Goal: Communication & Community: Answer question/provide support

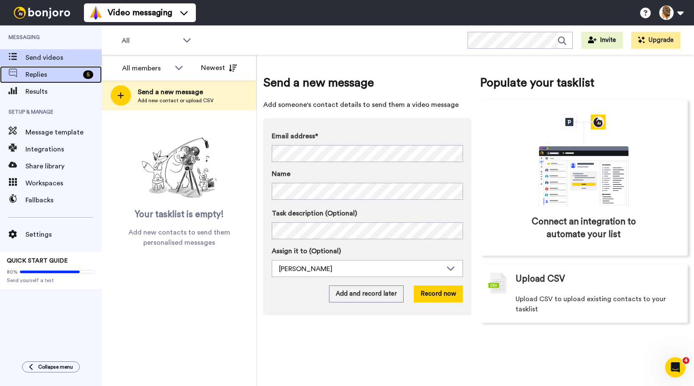
click at [53, 70] on span "Replies" at bounding box center [52, 74] width 54 height 10
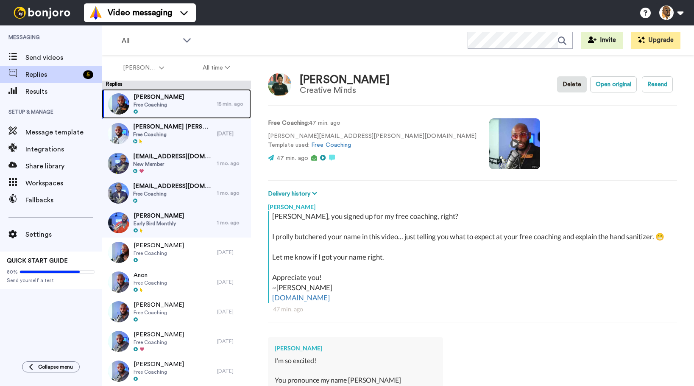
click at [148, 93] on span "[PERSON_NAME]" at bounding box center [158, 97] width 50 height 8
click at [179, 98] on div "[PERSON_NAME] Free Coaching" at bounding box center [159, 104] width 115 height 30
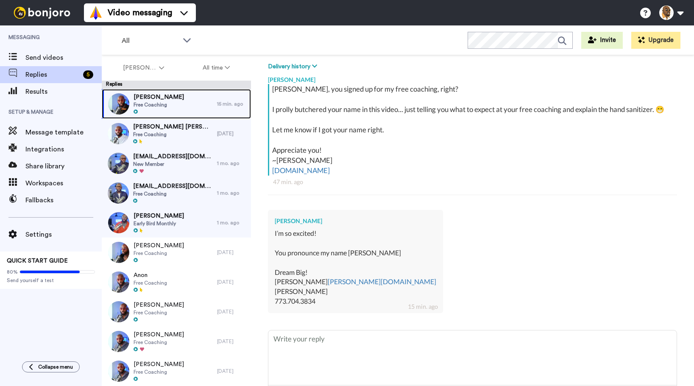
scroll to position [172, 0]
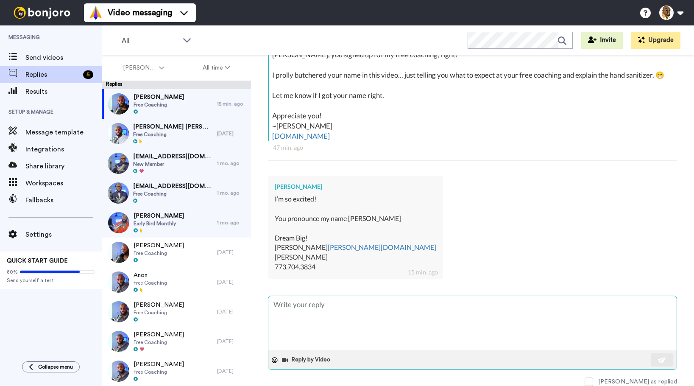
click at [321, 298] on textarea at bounding box center [472, 323] width 408 height 54
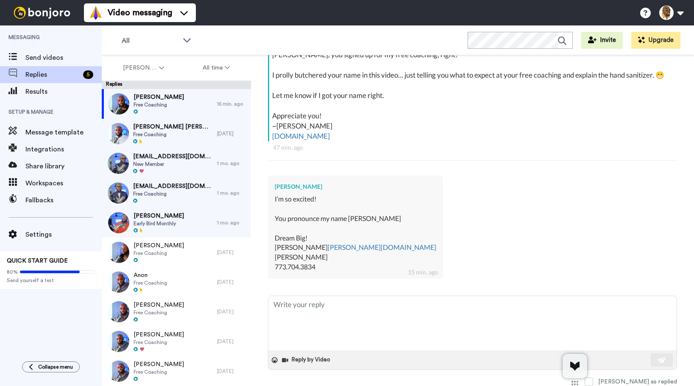
type textarea "x"
type textarea "M"
type textarea "x"
type textarea "Me"
type textarea "x"
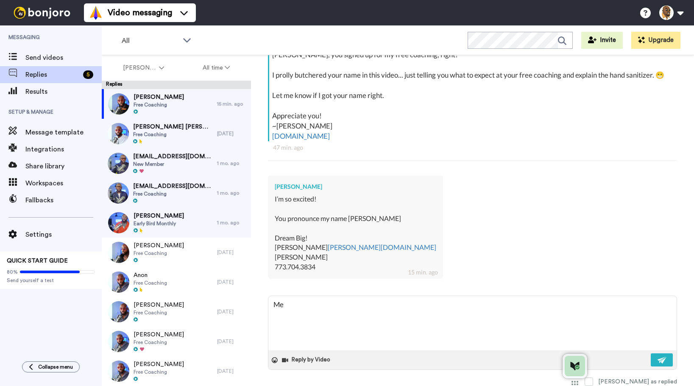
type textarea "Me"
type textarea "x"
type textarea "Me t"
type textarea "x"
type textarea "Me to"
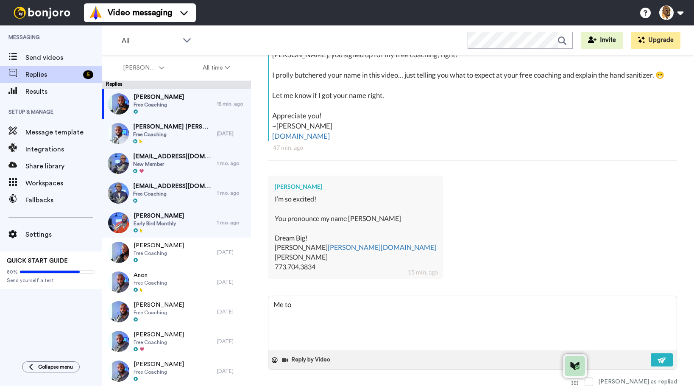
type textarea "x"
type textarea "Me too"
type textarea "x"
type textarea "Me too a"
type textarea "x"
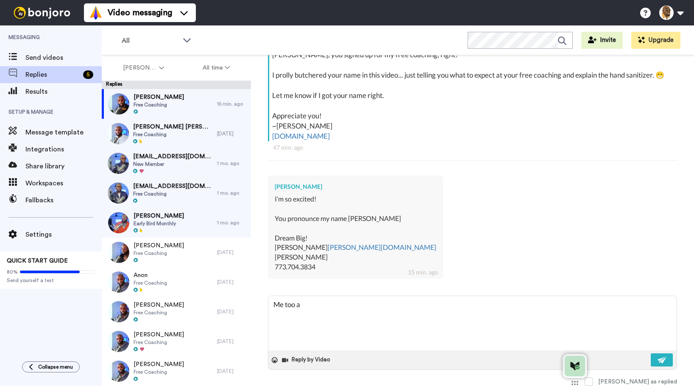
type textarea "Me too an"
type textarea "x"
type textarea "Me too and"
type textarea "x"
type textarea "Me too and"
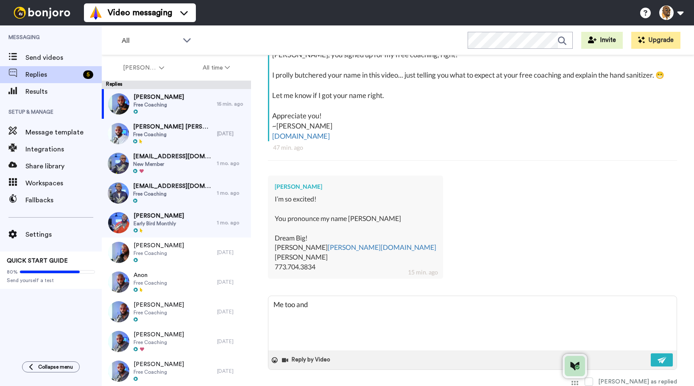
type textarea "x"
type textarea "Me too and I"
type textarea "x"
type textarea "Me too and I'v"
type textarea "x"
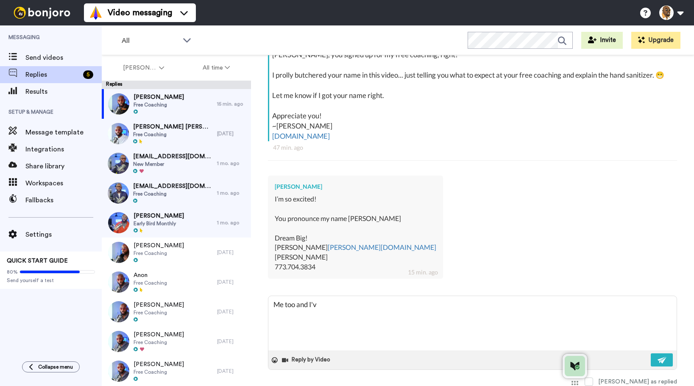
type textarea "Me too and I've"
type textarea "x"
type textarea "Me too and I've"
type textarea "x"
type textarea "Me too and I've g"
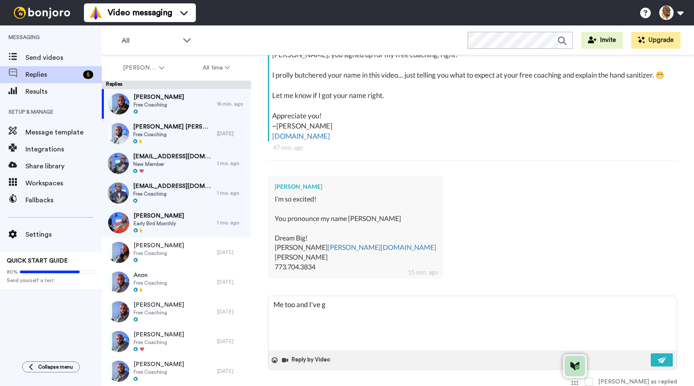
type textarea "x"
type textarea "Me too and I've go"
type textarea "x"
type textarea "Me too and I've got"
type textarea "x"
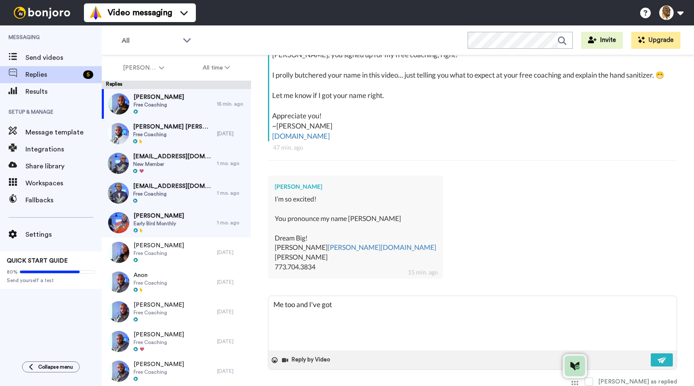
type textarea "Me too and I've got"
type textarea "x"
type textarea "Me too and I've got y"
type textarea "x"
type textarea "Me too and I've got yo"
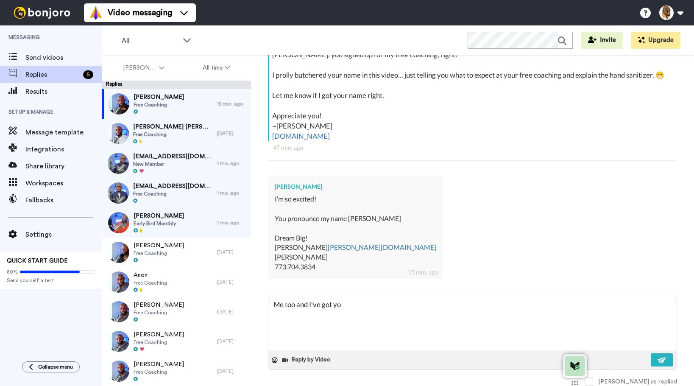
type textarea "x"
type textarea "Me too and I've got you"
type textarea "x"
type textarea "Me too and I've got you"
type textarea "x"
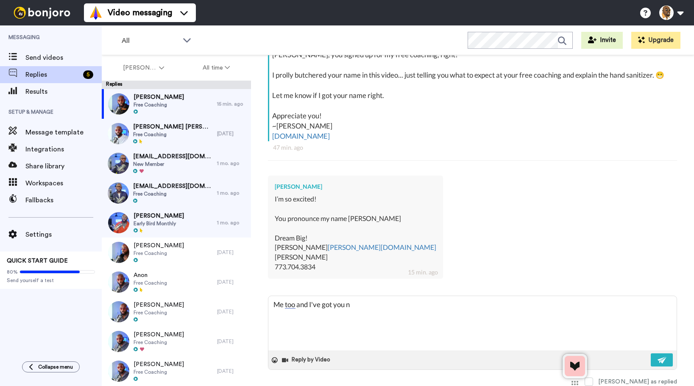
type textarea "Me too and I've got you na"
type textarea "x"
type textarea "Me too and I've got you nam"
type textarea "x"
type textarea "Me too and I've got you name"
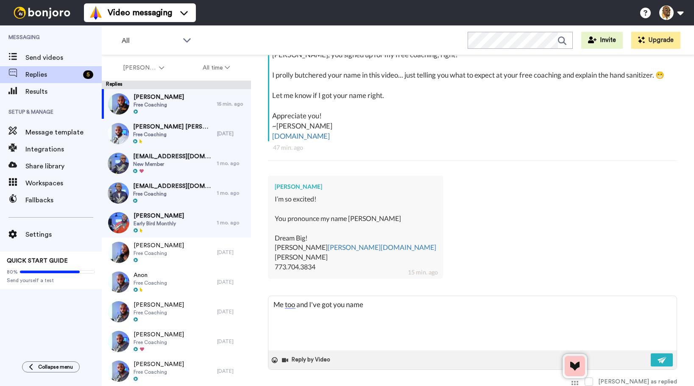
type textarea "x"
type textarea "Me too and I've got you name"
type textarea "x"
type textarea "Me too and I've got you name l"
type textarea "x"
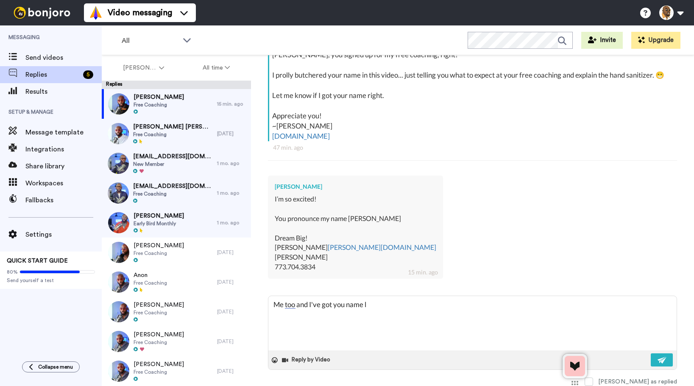
type textarea "Me too and I've got you name lo"
type textarea "x"
type textarea "Me too and I've got you name [PERSON_NAME]"
type textarea "x"
type textarea "Me too and I've got you name lo"
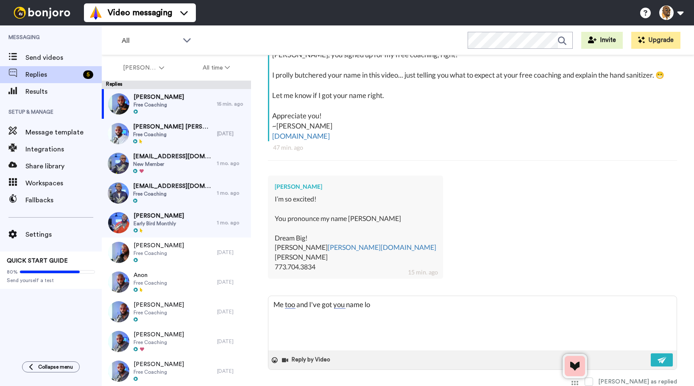
type textarea "x"
type textarea "Me too and I've got you name [PERSON_NAME]"
type textarea "x"
type textarea "Me too and I've got you name lock"
type textarea "x"
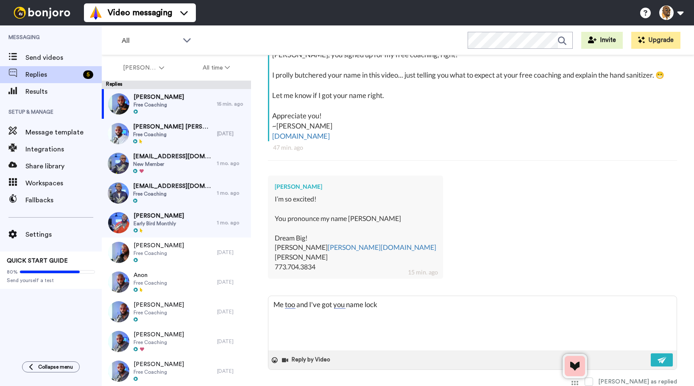
type textarea "Me too and I've got you name [PERSON_NAME]"
type textarea "x"
type textarea "Me too and I've got you name locked"
type textarea "x"
type textarea "Me too and I've got you name locked"
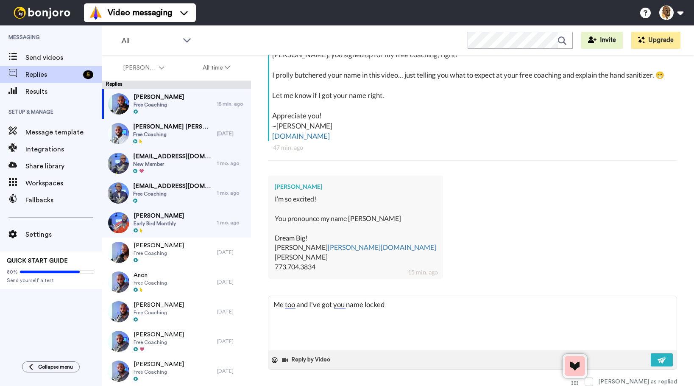
type textarea "x"
type textarea "Me too and I've got you name locked n"
type textarea "x"
type textarea "Me too and I've got you name locked no"
type textarea "x"
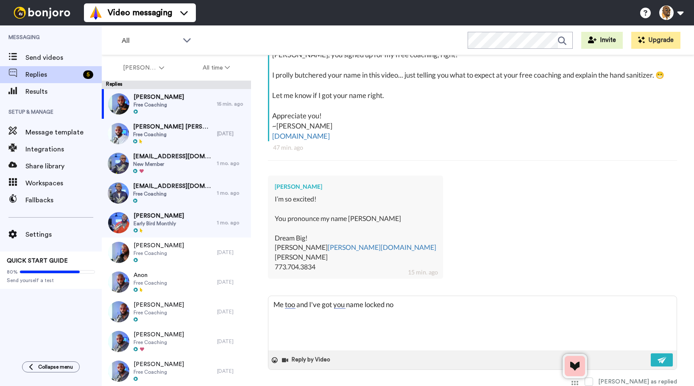
type textarea "Me too and I've got you name locked now"
type textarea "x"
type textarea "Me too and I've got you name locked now!"
type textarea "x"
type textarea "Me too and I've got you name locked now!"
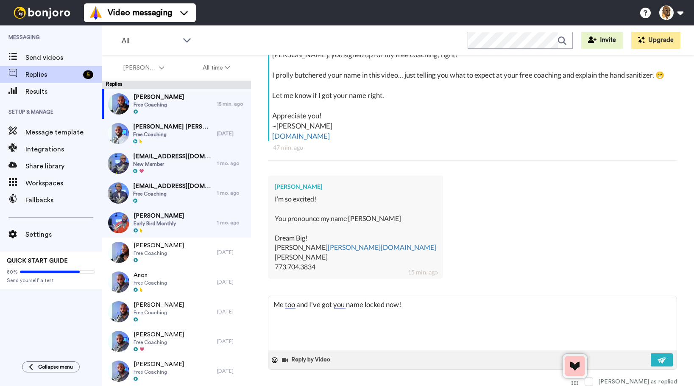
type textarea "x"
type textarea "Me too and I've got you name locked now!"
type textarea "x"
type textarea "Me too and I've got you name locked now"
type textarea "x"
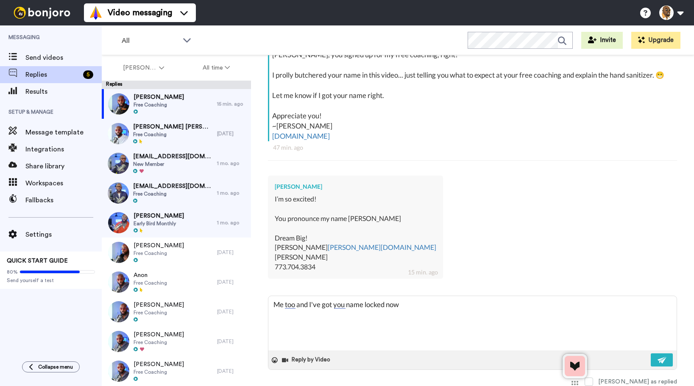
type textarea "Me too and I've got you name locked now,"
type textarea "x"
type textarea "Me too and I've got you name locked now,"
type textarea "x"
type textarea "Me too and I've got you name locked now, T"
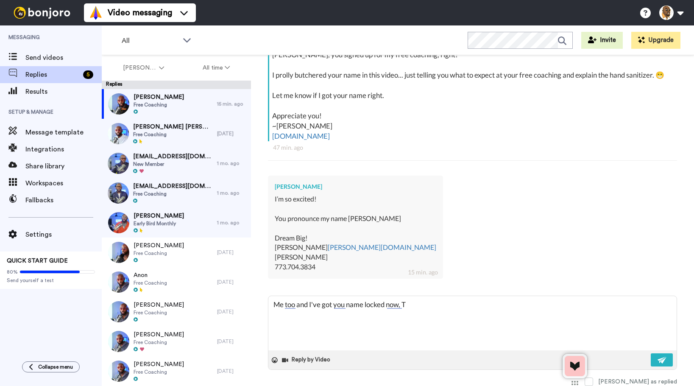
type textarea "x"
type textarea "Me too and I've got you name locked now, [PERSON_NAME]"
type textarea "x"
type textarea "Me too and I've got you name locked now, Tea"
type textarea "x"
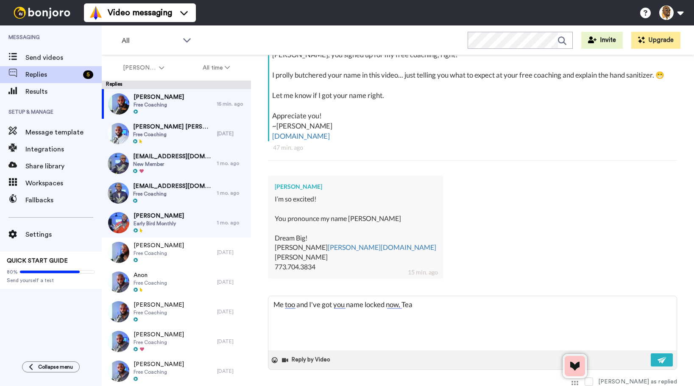
type textarea "Me too and I've got you name locked now, Teal"
type textarea "x"
type textarea "Me too and I've got you name locked now, [PERSON_NAME]"
type textarea "x"
type textarea "Me too and I've got you name locked now, [PERSON_NAME]!"
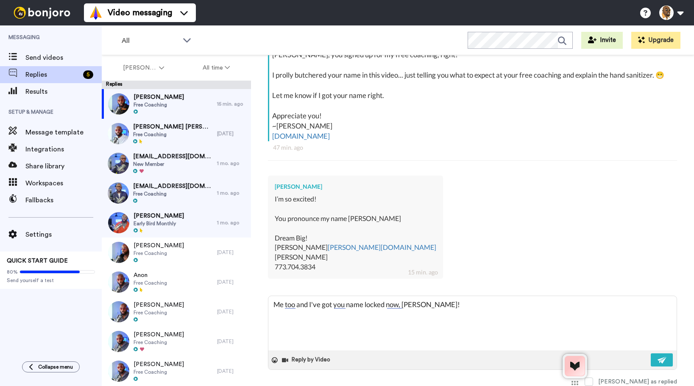
type textarea "x"
type textarea "Me too and I've got you name locked now, [PERSON_NAME]!"
click at [657, 363] on img at bounding box center [661, 359] width 9 height 7
type textarea "x"
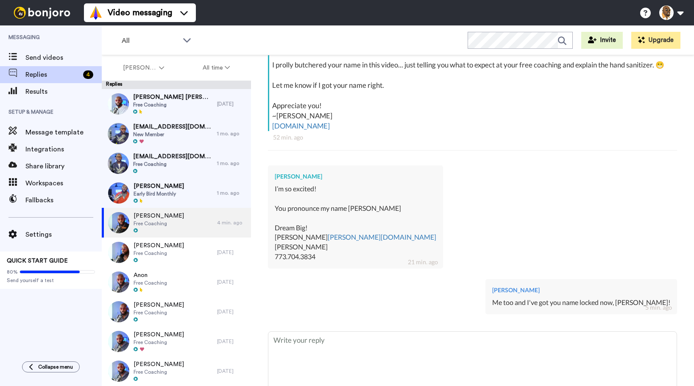
type textarea "x"
